Goal: Check status

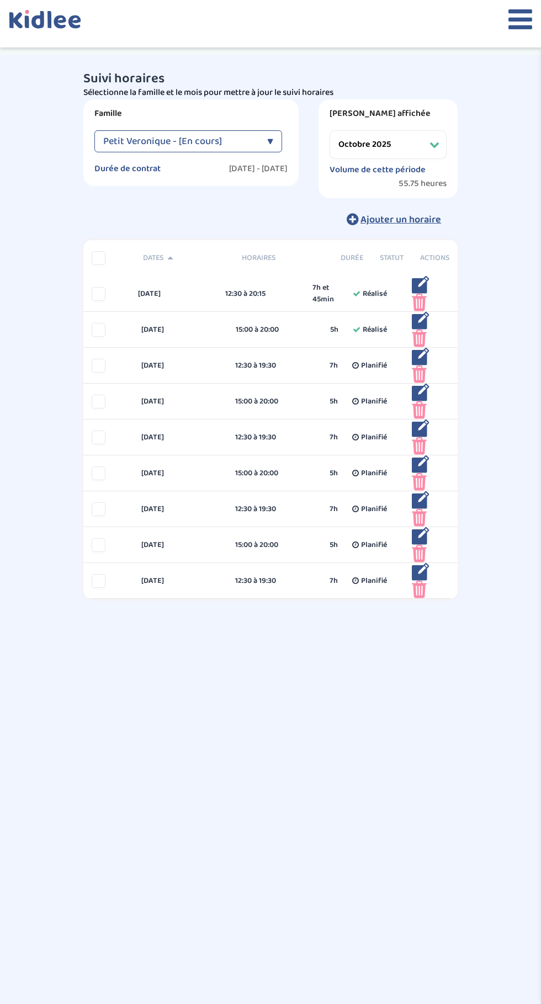
select select "octobre 2025"
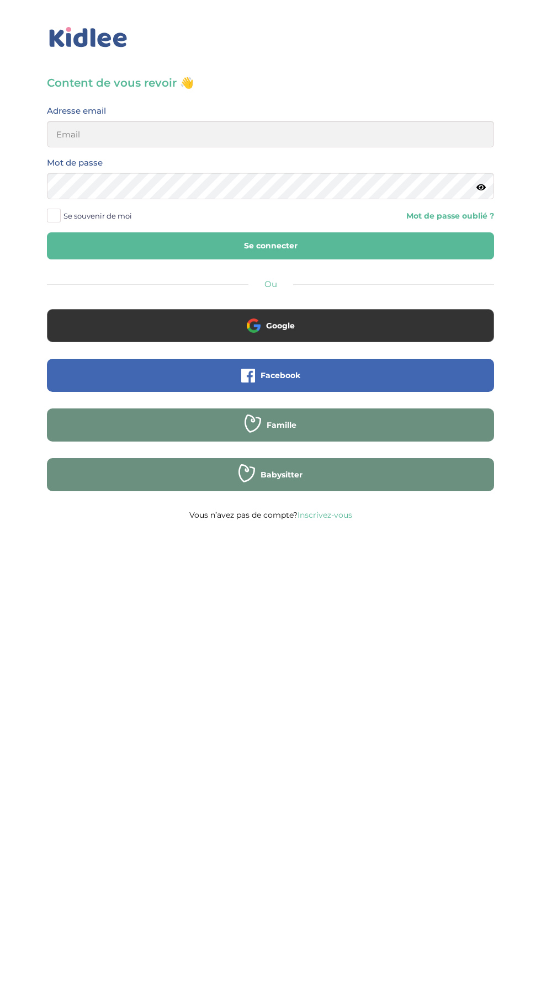
click at [110, 211] on span "Se souvenir de moi" at bounding box center [97, 216] width 68 height 14
click at [0, 0] on input "Se souvenir de moi" at bounding box center [0, 0] width 0 height 0
type input "mohagahlouz@gmail.com"
click at [47, 232] on button "Se connecter" at bounding box center [270, 245] width 447 height 27
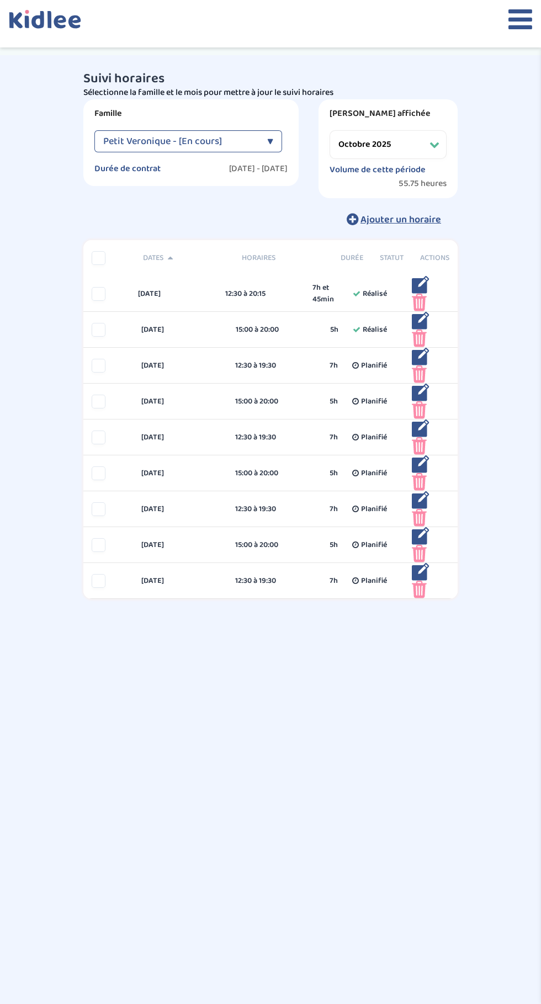
click at [401, 146] on select "Filtrer par mois septembre 2025 octobre 2025 novembre 2025 décembre 2025 janvie…" at bounding box center [388, 144] width 117 height 29
click at [330, 130] on select "Filtrer par mois septembre 2025 octobre 2025 novembre 2025 décembre 2025 janvie…" at bounding box center [388, 144] width 117 height 29
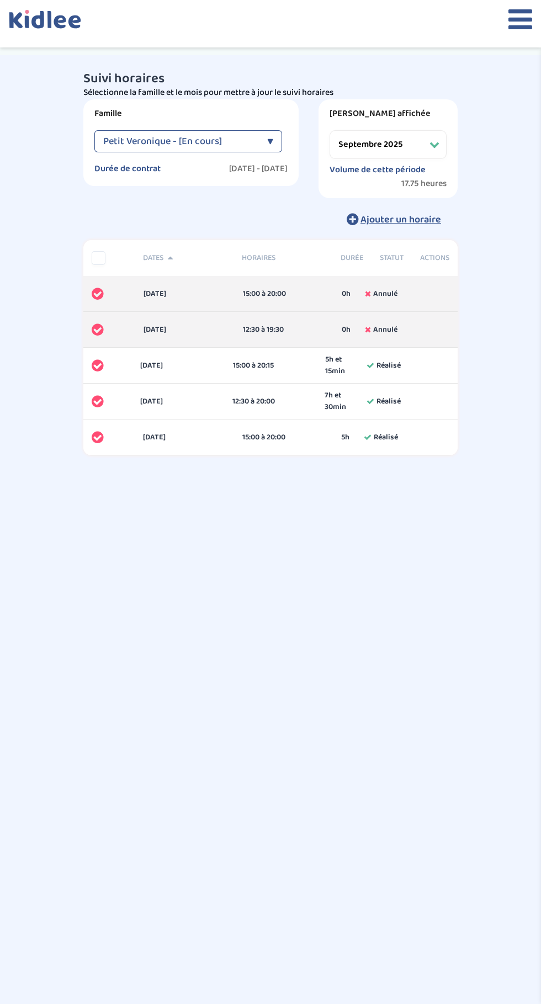
click at [415, 152] on select "Filtrer par mois septembre 2025 octobre 2025 novembre 2025 décembre 2025 janvie…" at bounding box center [388, 144] width 117 height 29
select select "octobre 2025"
click at [330, 130] on select "Filtrer par mois septembre 2025 octobre 2025 novembre 2025 décembre 2025 janvie…" at bounding box center [388, 144] width 117 height 29
